Goal: Task Accomplishment & Management: Use online tool/utility

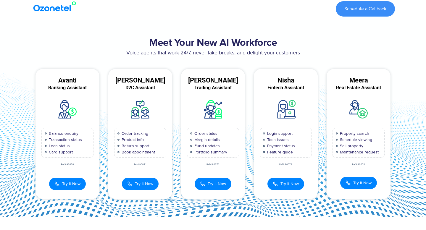
click at [44, 8] on img at bounding box center [56, 6] width 48 height 11
click at [59, 7] on img at bounding box center [56, 6] width 48 height 11
click at [75, 184] on span "Try It Now" at bounding box center [71, 183] width 18 height 6
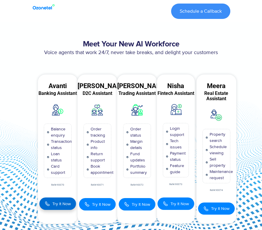
click at [55, 205] on span "Try It Now" at bounding box center [61, 204] width 18 height 6
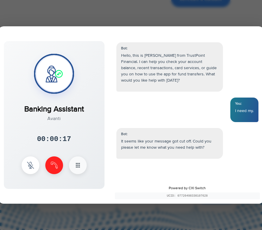
drag, startPoint x: 207, startPoint y: 188, endPoint x: 168, endPoint y: 187, distance: 39.6
click at [168, 187] on div "Powered by CXI Switch UCID: 07726498330107628" at bounding box center [187, 192] width 154 height 22
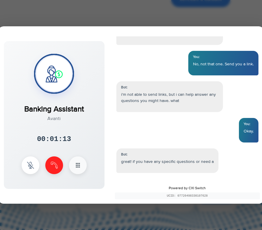
scroll to position [383, 0]
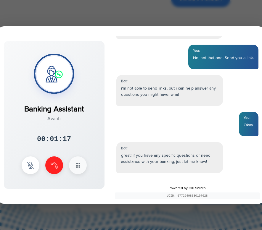
click at [204, 54] on div "You: No, not that one. Send you a link." at bounding box center [223, 57] width 70 height 25
click at [51, 166] on img at bounding box center [54, 164] width 7 height 7
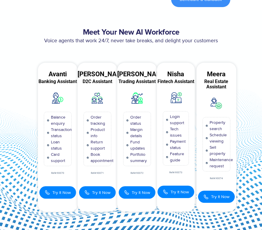
scroll to position [413, 0]
